Goal: Task Accomplishment & Management: Manage account settings

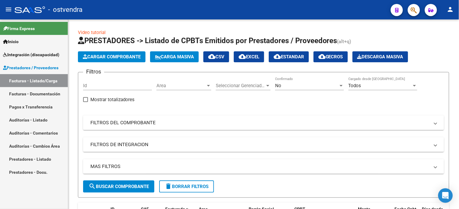
scroll to position [203, 0]
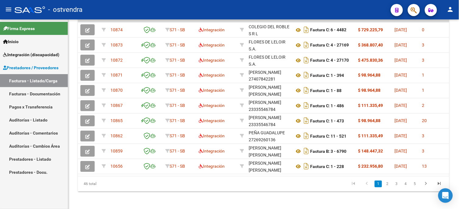
click at [39, 56] on span "Integración (discapacidad)" at bounding box center [31, 54] width 56 height 7
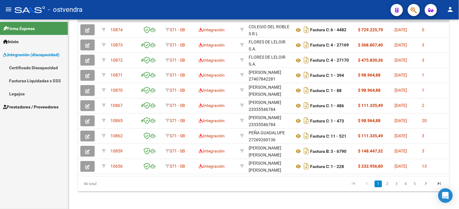
click at [35, 87] on link "Legajos" at bounding box center [34, 93] width 68 height 13
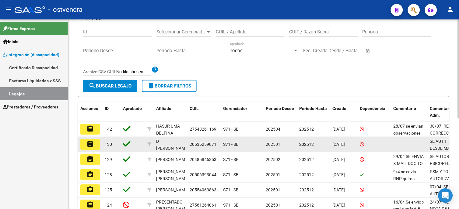
scroll to position [101, 0]
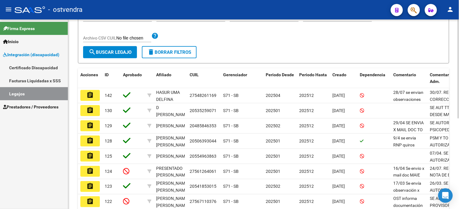
click at [121, 53] on span "search Buscar Legajo" at bounding box center [110, 52] width 43 height 5
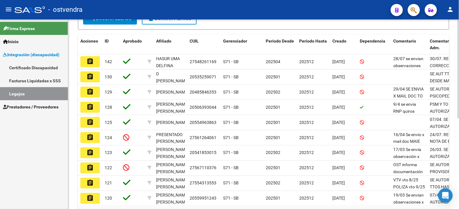
scroll to position [169, 0]
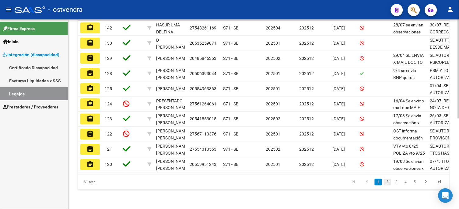
click at [388, 186] on link "2" at bounding box center [387, 182] width 7 height 7
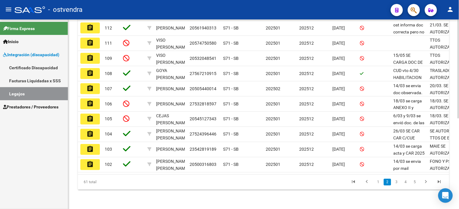
click at [399, 186] on link "3" at bounding box center [396, 182] width 7 height 7
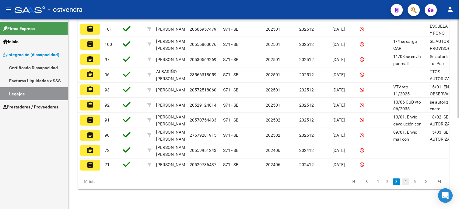
click at [406, 186] on link "4" at bounding box center [405, 182] width 7 height 7
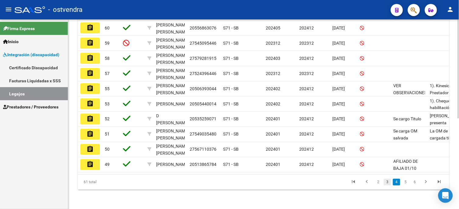
click at [390, 186] on link "3" at bounding box center [387, 182] width 7 height 7
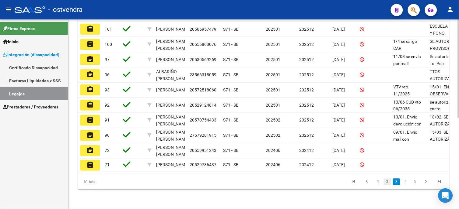
click at [388, 186] on link "2" at bounding box center [387, 182] width 7 height 7
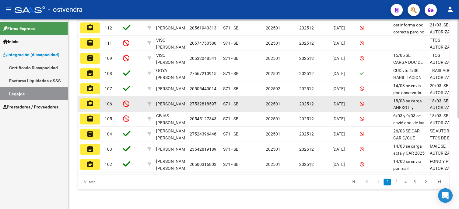
scroll to position [174, 0]
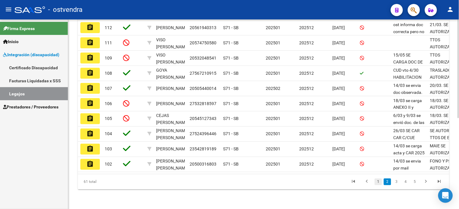
click at [379, 182] on link "1" at bounding box center [378, 182] width 7 height 7
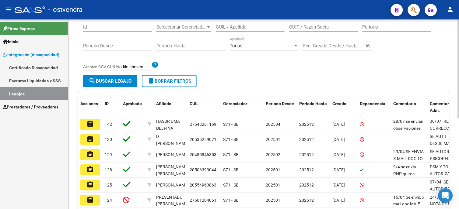
scroll to position [0, 0]
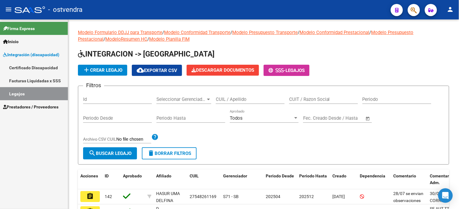
click at [390, 72] on div "add Crear Legajo cloud_download Exportar CSV Descargar Documentos - Legajos" at bounding box center [263, 70] width 371 height 11
click at [41, 91] on link "Legajos" at bounding box center [34, 93] width 68 height 13
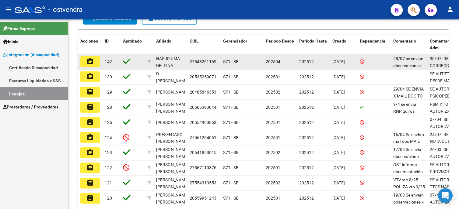
scroll to position [169, 0]
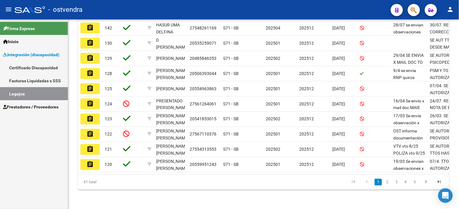
click at [31, 107] on span "Prestadores / Proveedores" at bounding box center [30, 107] width 55 height 7
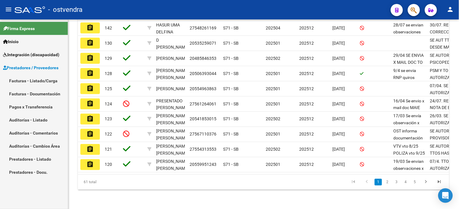
click at [40, 79] on link "Facturas - Listado/Carga" at bounding box center [34, 80] width 68 height 13
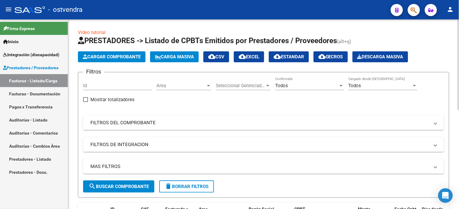
click at [311, 87] on div "Todos" at bounding box center [306, 85] width 63 height 5
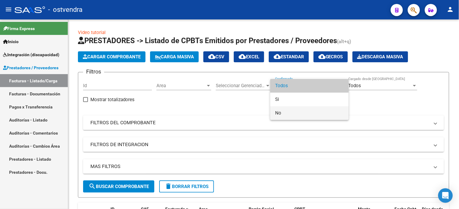
click at [310, 113] on span "No" at bounding box center [309, 114] width 69 height 14
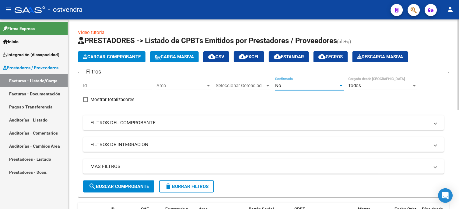
click at [148, 184] on span "search Buscar Comprobante" at bounding box center [119, 186] width 60 height 5
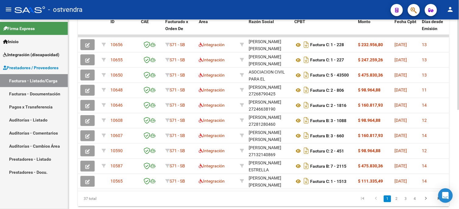
scroll to position [192, 0]
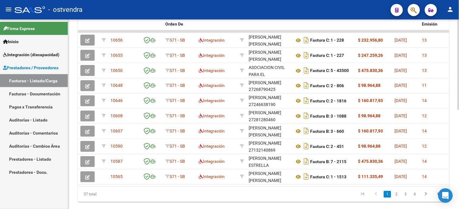
click at [459, 142] on html "menu - ostvendra person Firma Express Inicio Instructivos Contacto OS Integraci…" at bounding box center [229, 104] width 459 height 209
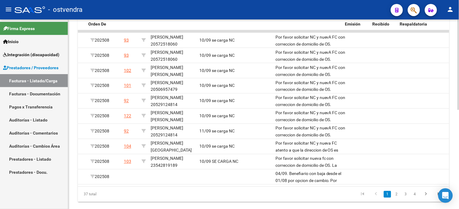
scroll to position [0, 0]
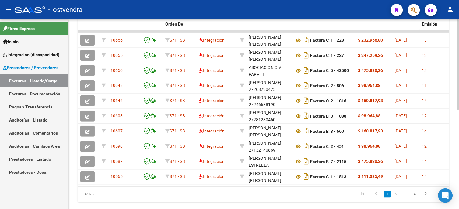
click at [364, 199] on icon "go to first page" at bounding box center [363, 195] width 8 height 7
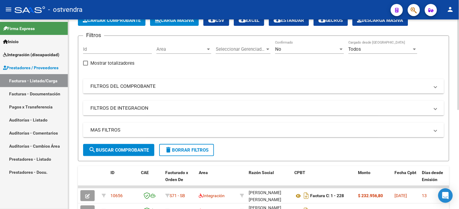
scroll to position [34, 0]
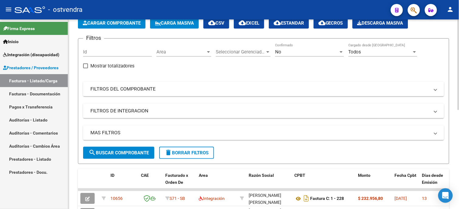
click at [459, 75] on html "menu - ostvendra person Firma Express Inicio Instructivos Contacto OS Integraci…" at bounding box center [229, 104] width 459 height 209
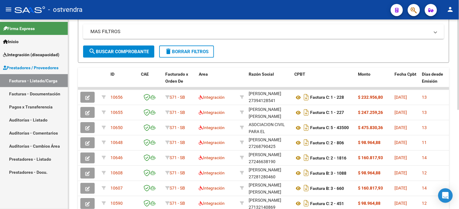
scroll to position [0, 0]
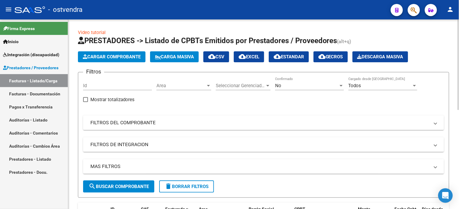
click at [458, 62] on div at bounding box center [459, 64] width 2 height 91
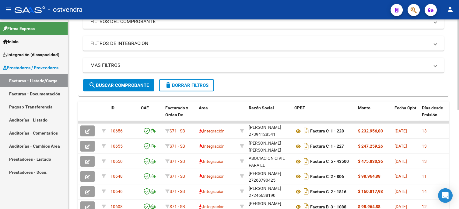
scroll to position [135, 0]
